Goal: Transaction & Acquisition: Purchase product/service

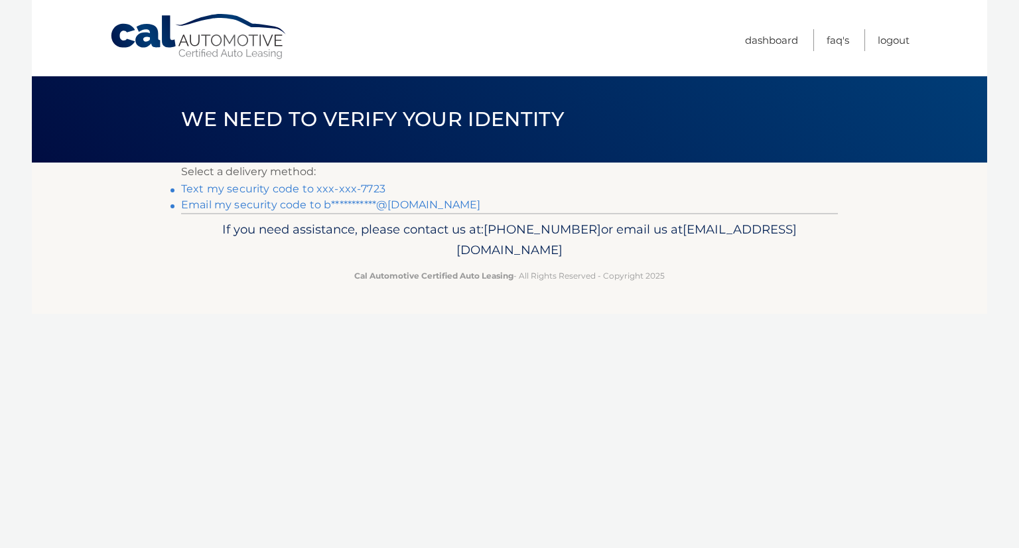
click at [330, 189] on link "Text my security code to xxx-xxx-7723" at bounding box center [283, 188] width 204 height 13
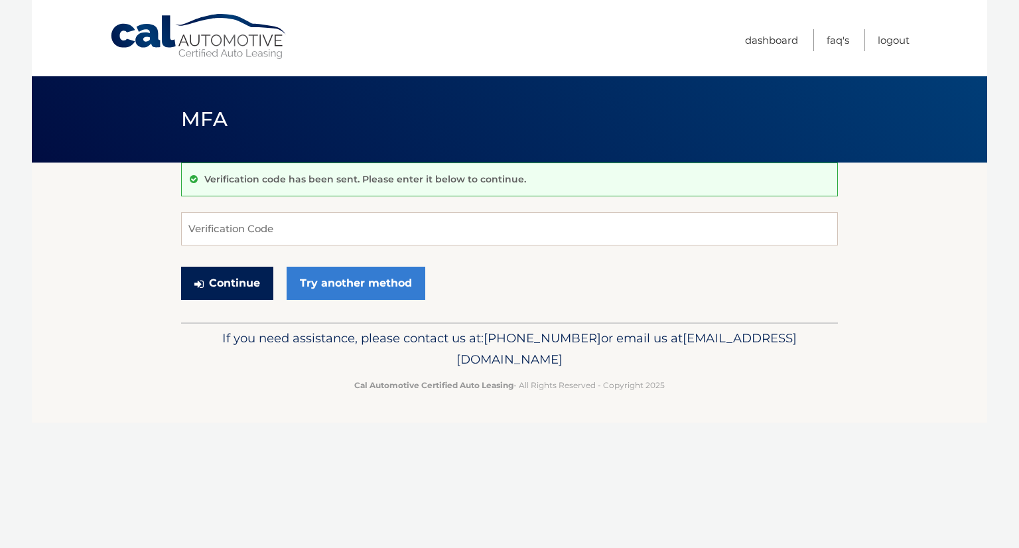
click at [230, 282] on button "Continue" at bounding box center [227, 283] width 92 height 33
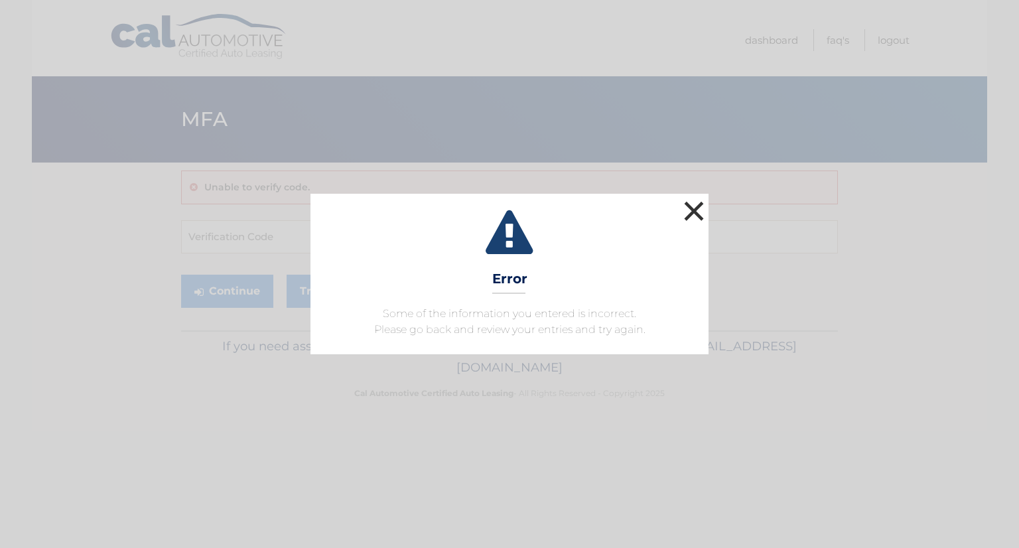
click at [696, 214] on button "×" at bounding box center [693, 211] width 27 height 27
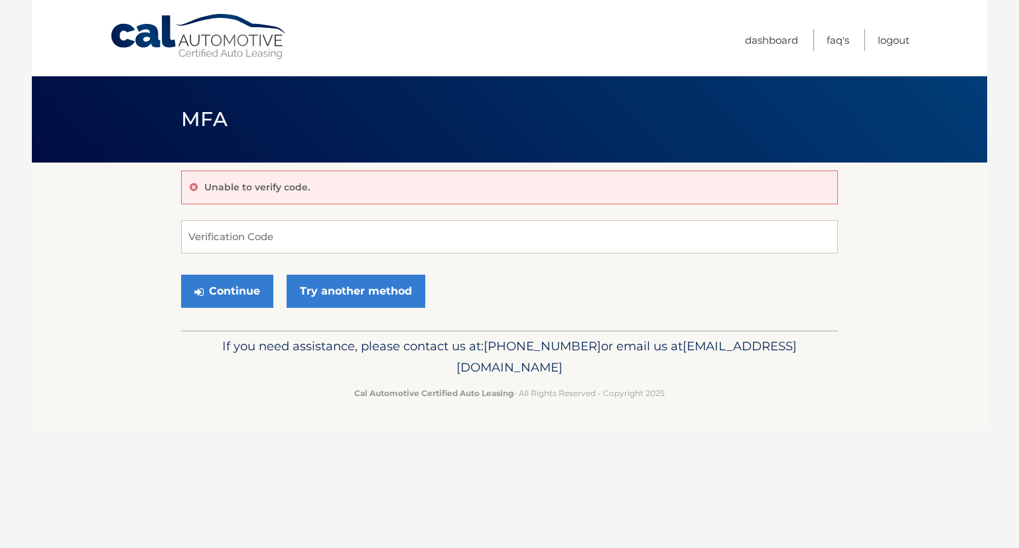
click at [306, 190] on p "Unable to verify code." at bounding box center [256, 187] width 105 height 12
click at [212, 234] on input "Verification Code" at bounding box center [509, 236] width 657 height 33
type input "267095"
click at [245, 290] on button "Continue" at bounding box center [227, 291] width 92 height 33
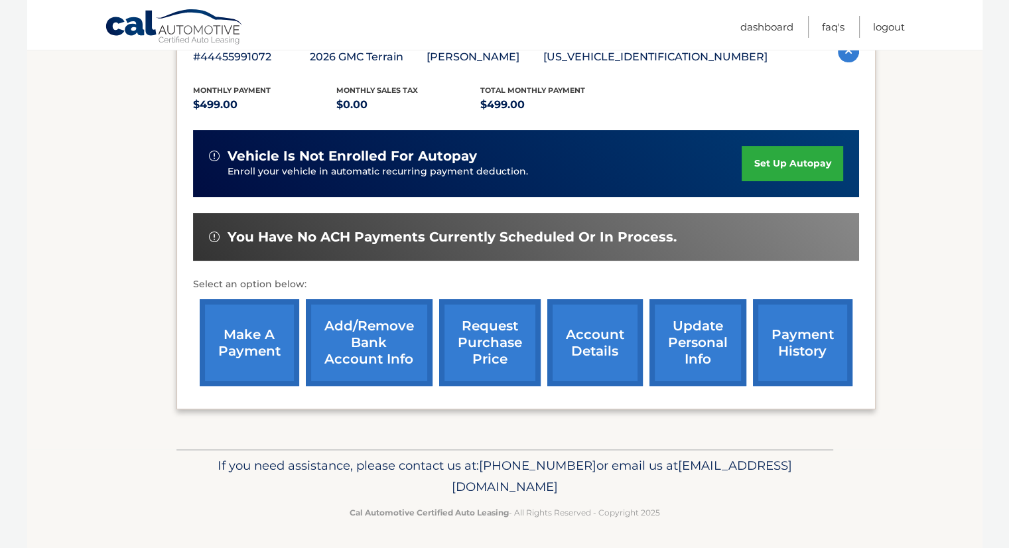
scroll to position [255, 0]
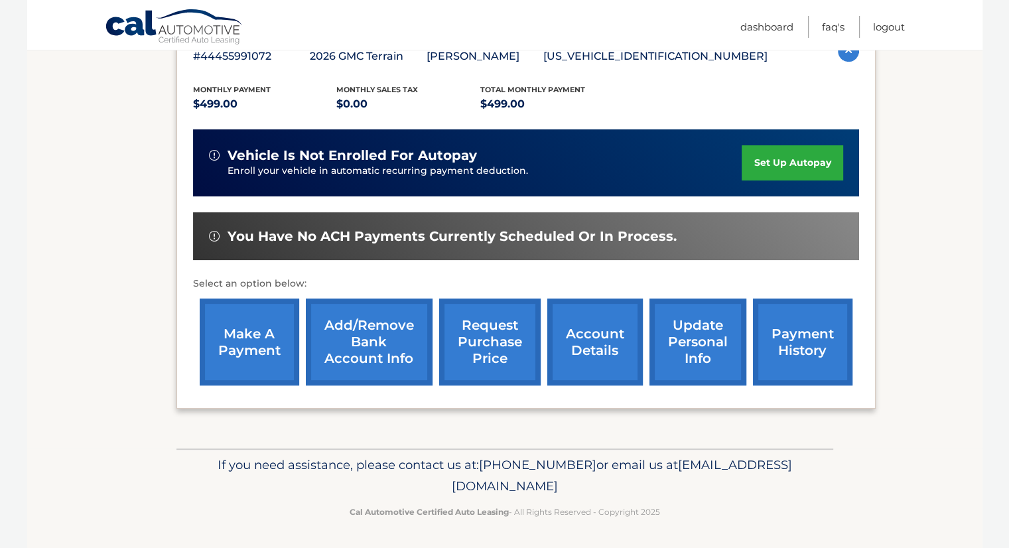
click at [590, 344] on link "account details" at bounding box center [594, 341] width 95 height 87
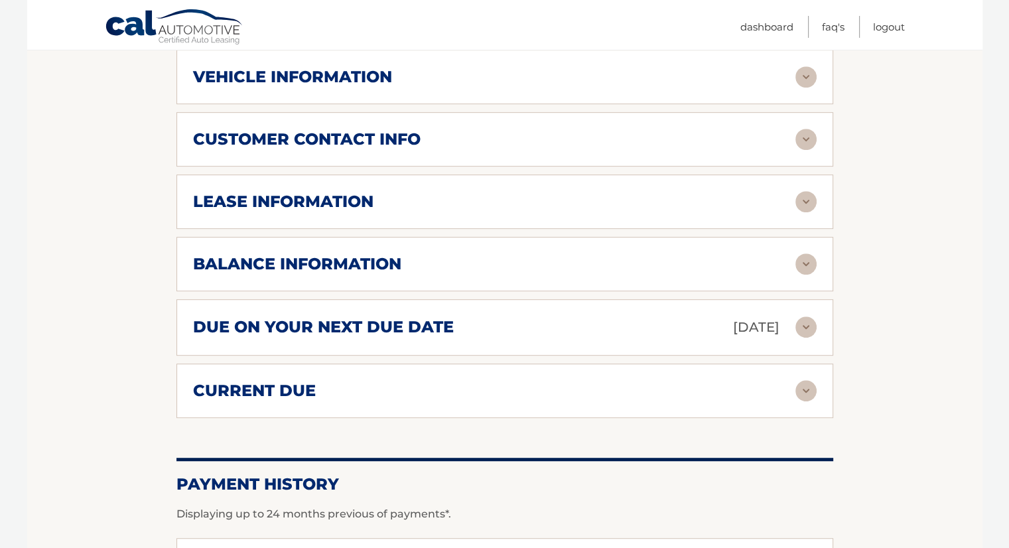
scroll to position [663, 0]
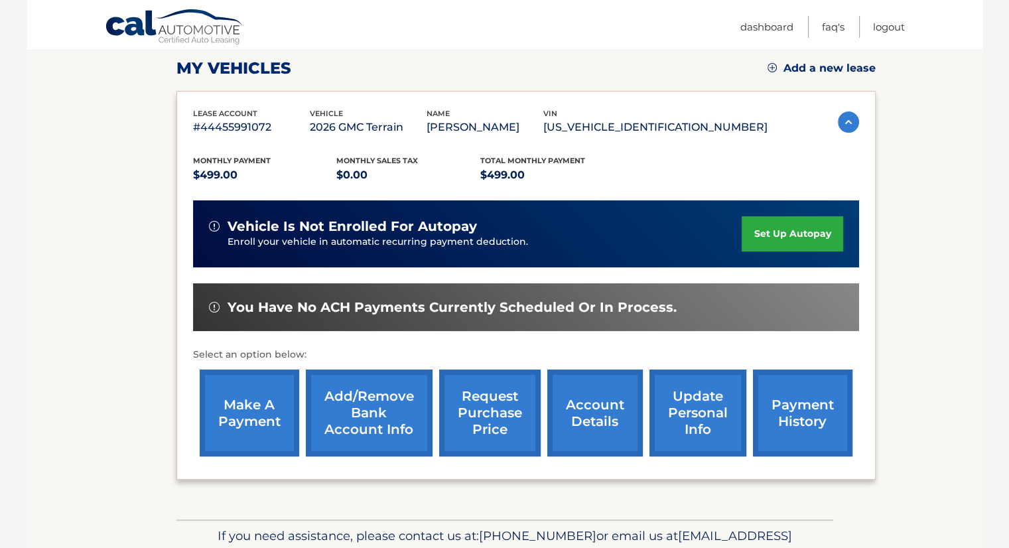
scroll to position [199, 0]
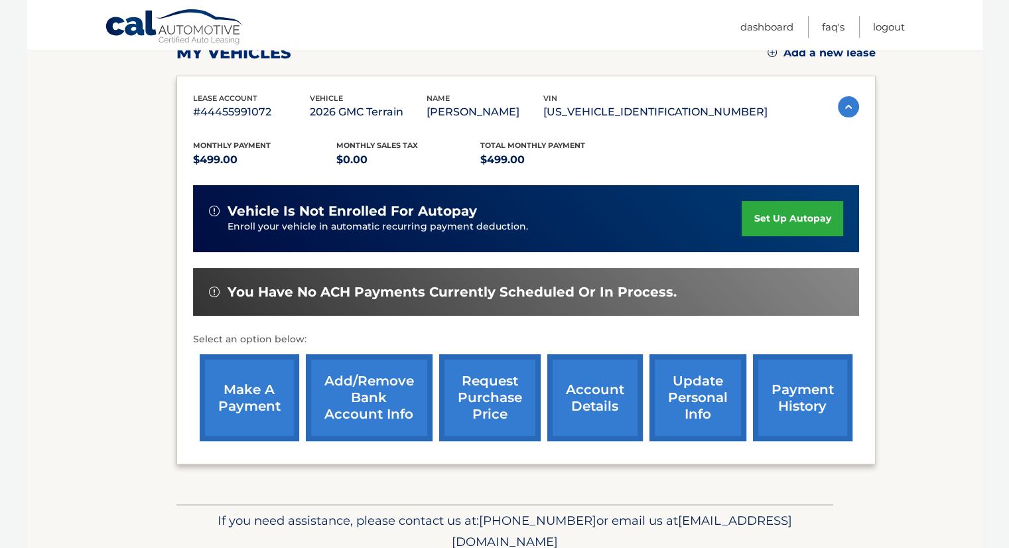
click at [241, 385] on link "make a payment" at bounding box center [249, 397] width 99 height 87
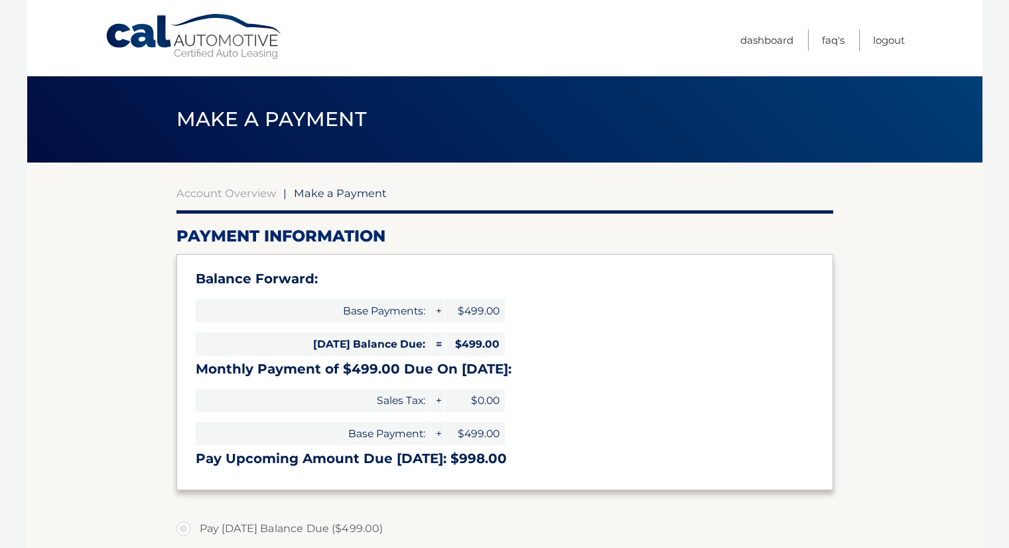
select select "OTJiYTVmMTEtZmNmZi00NGE1LWFjMzgtY2M4NDZkZjE0ZmJl"
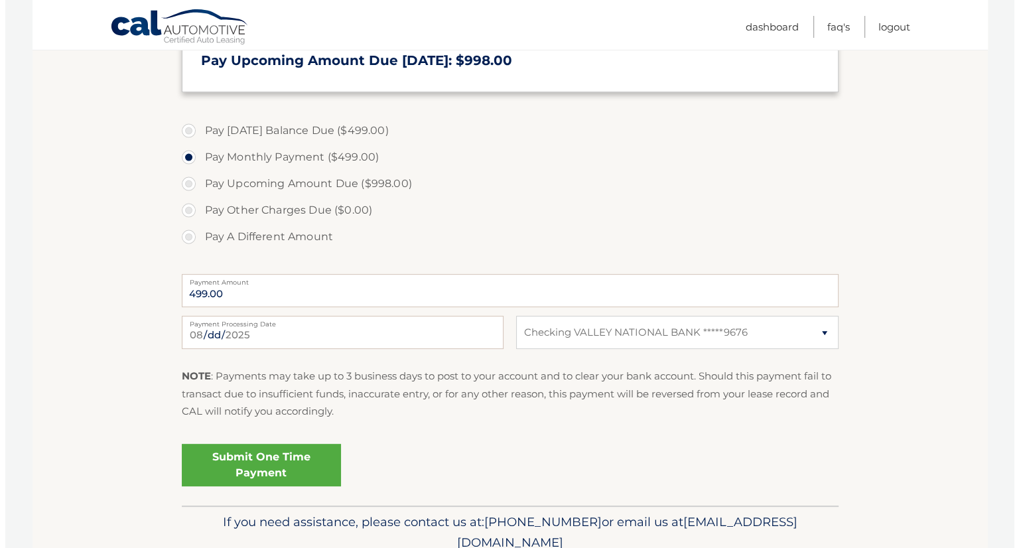
scroll to position [456, 0]
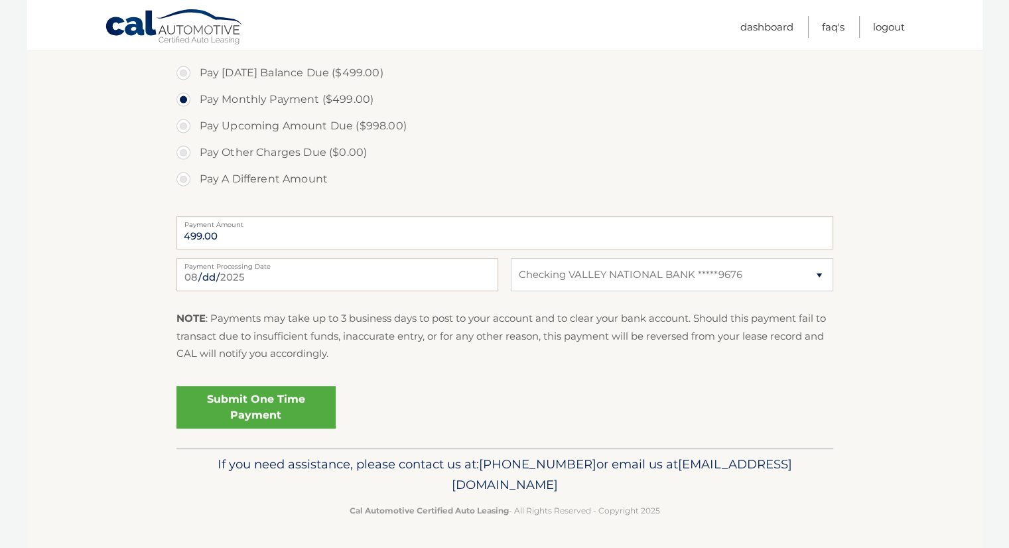
click at [253, 405] on link "Submit One Time Payment" at bounding box center [255, 407] width 159 height 42
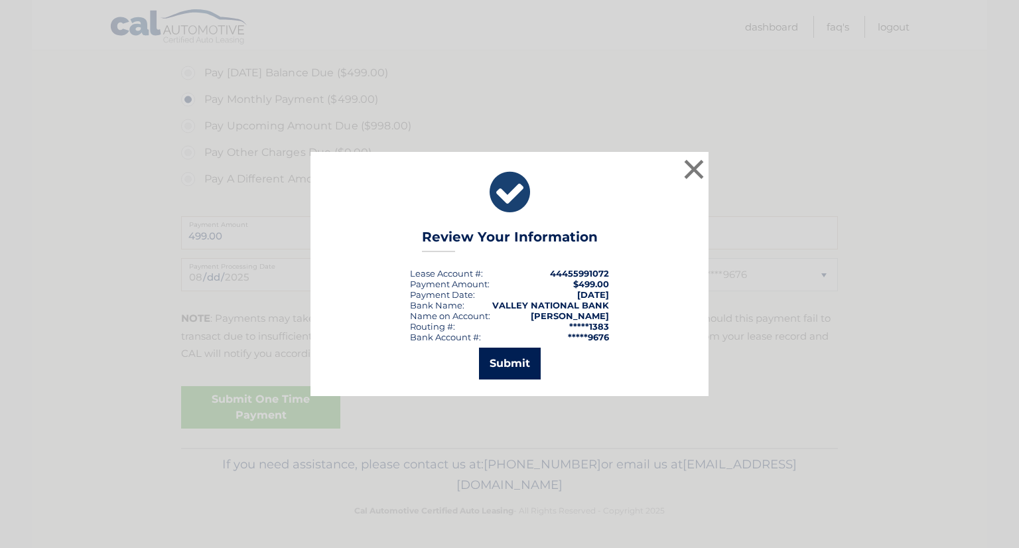
click at [504, 358] on button "Submit" at bounding box center [510, 364] width 62 height 32
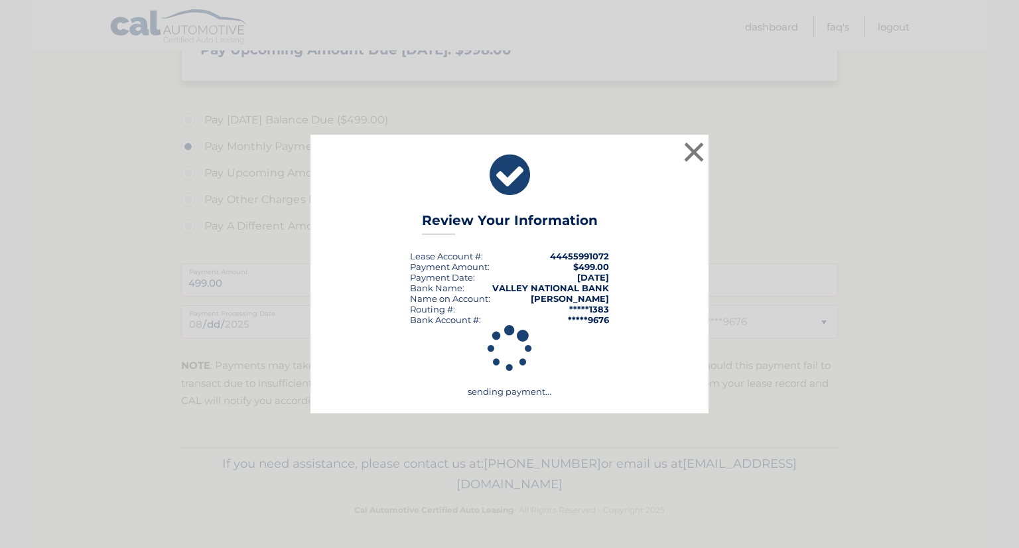
scroll to position [408, 0]
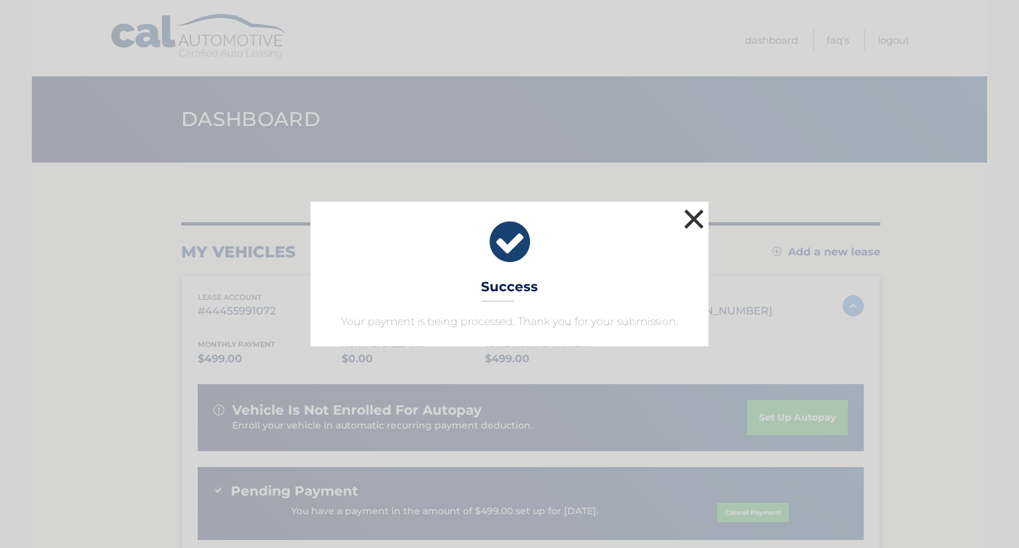
click at [690, 216] on button "×" at bounding box center [693, 219] width 27 height 27
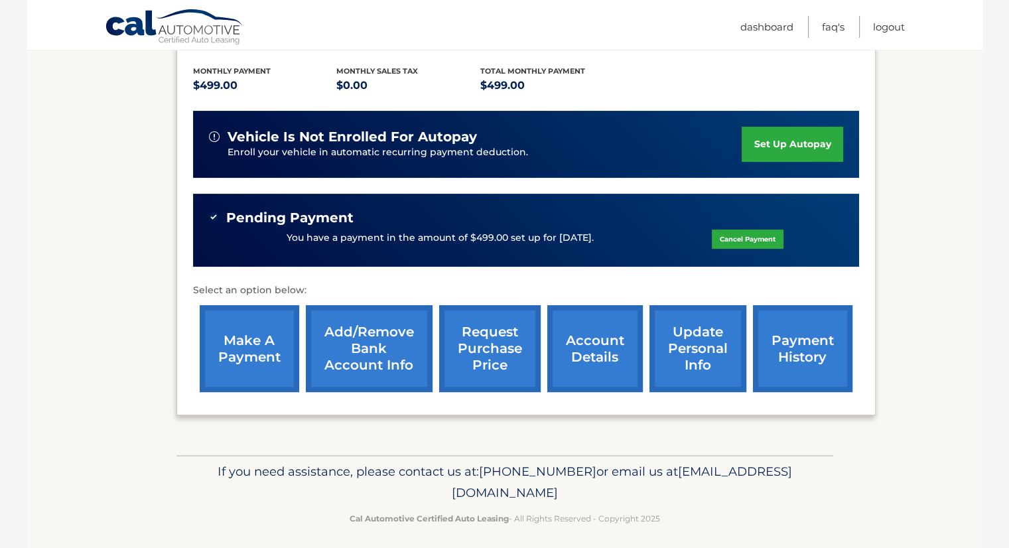
scroll to position [279, 0]
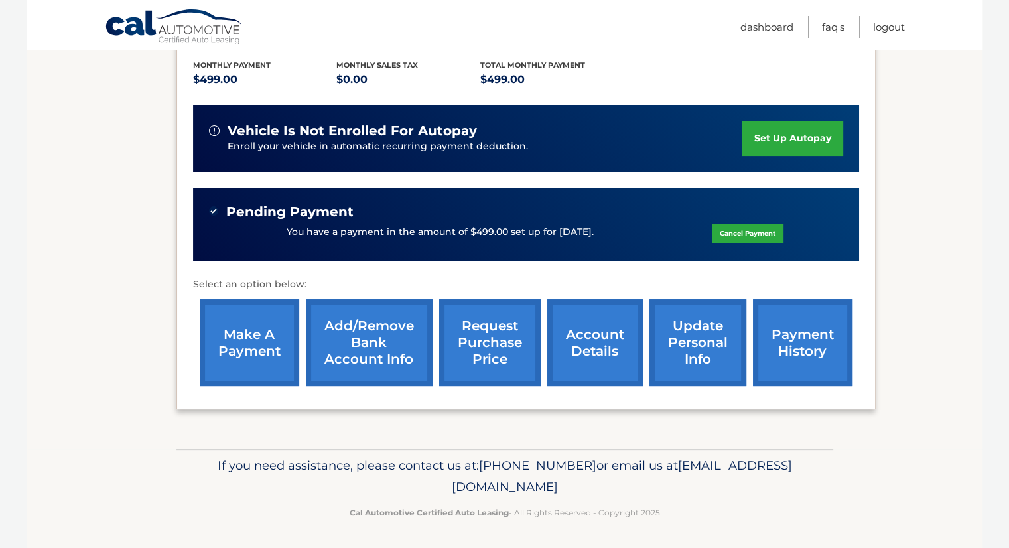
click at [796, 346] on link "payment history" at bounding box center [802, 342] width 99 height 87
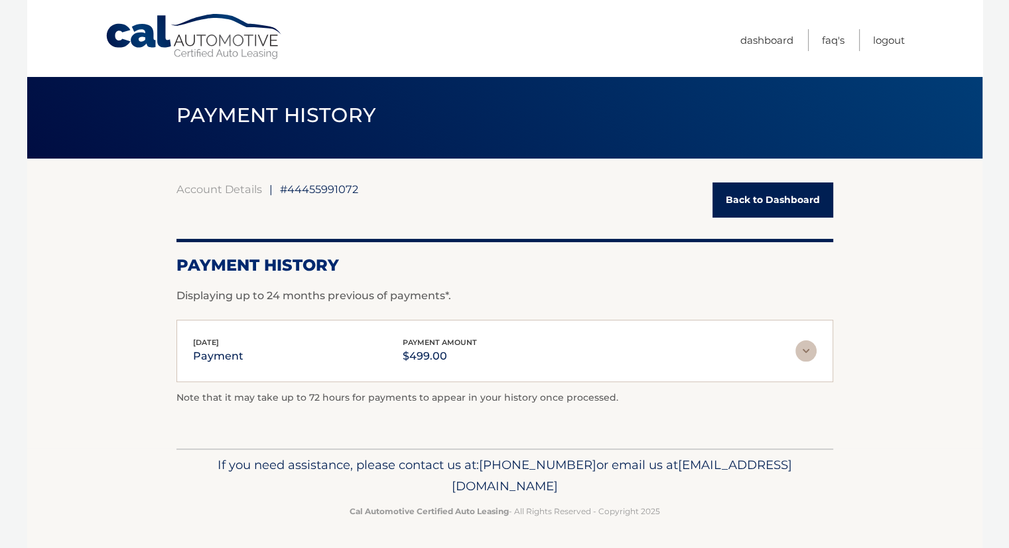
scroll to position [5, 0]
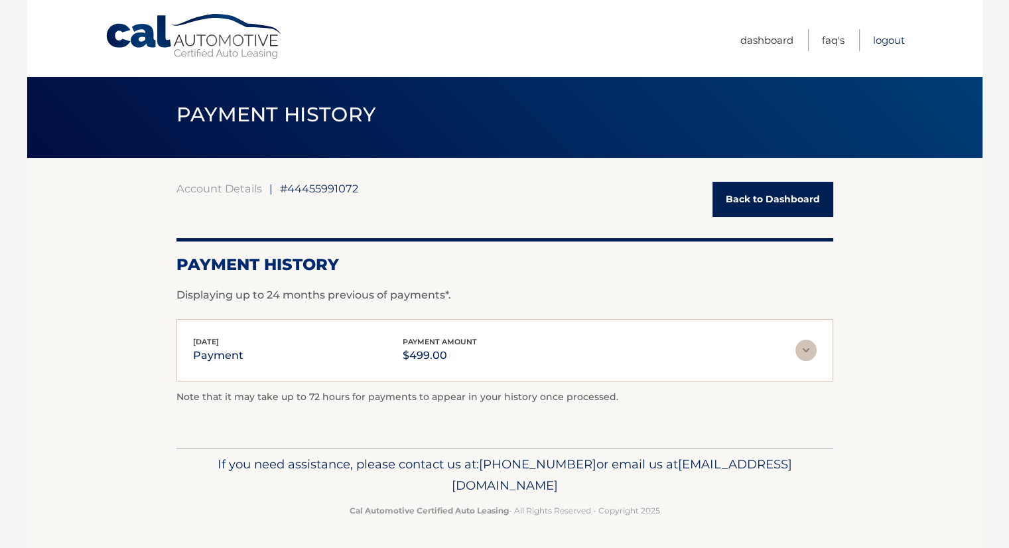
click at [896, 42] on link "Logout" at bounding box center [889, 40] width 32 height 22
